Goal: Check status: Check status

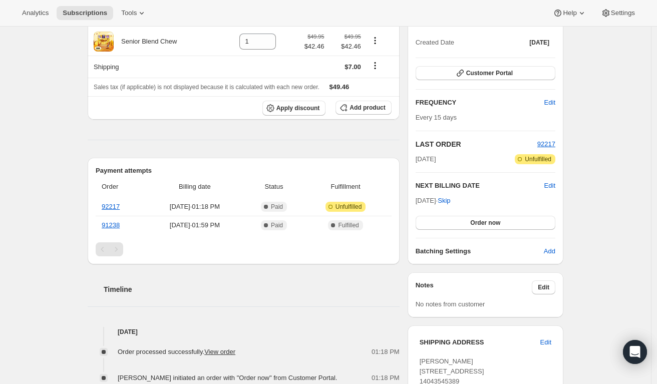
scroll to position [34, 0]
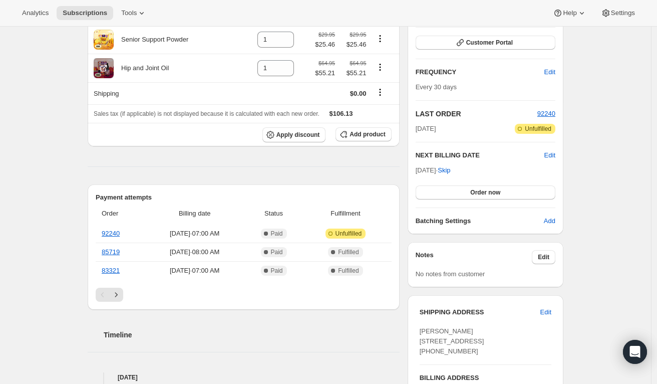
scroll to position [128, 0]
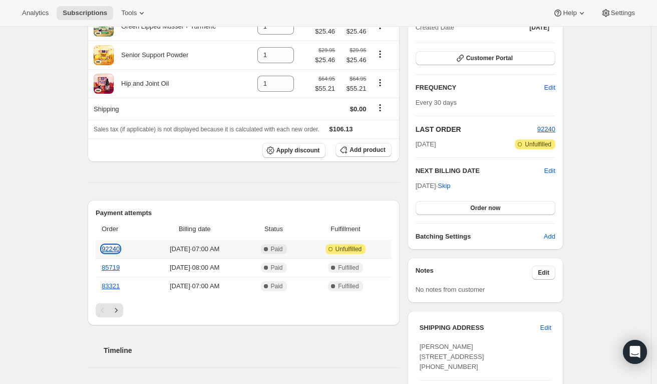
click at [115, 248] on link "92240" at bounding box center [111, 249] width 18 height 8
